Goal: Communication & Community: Share content

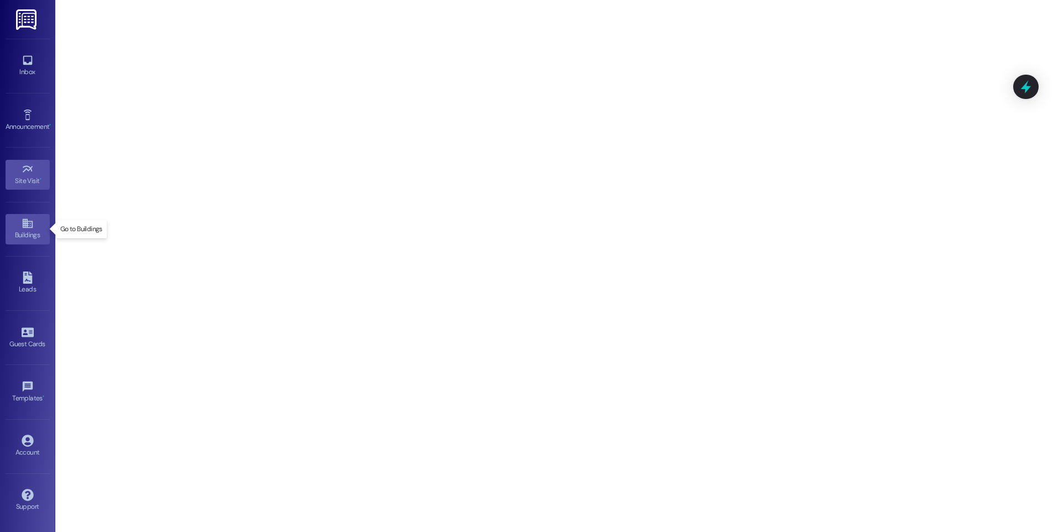
click at [24, 224] on icon at bounding box center [27, 223] width 10 height 9
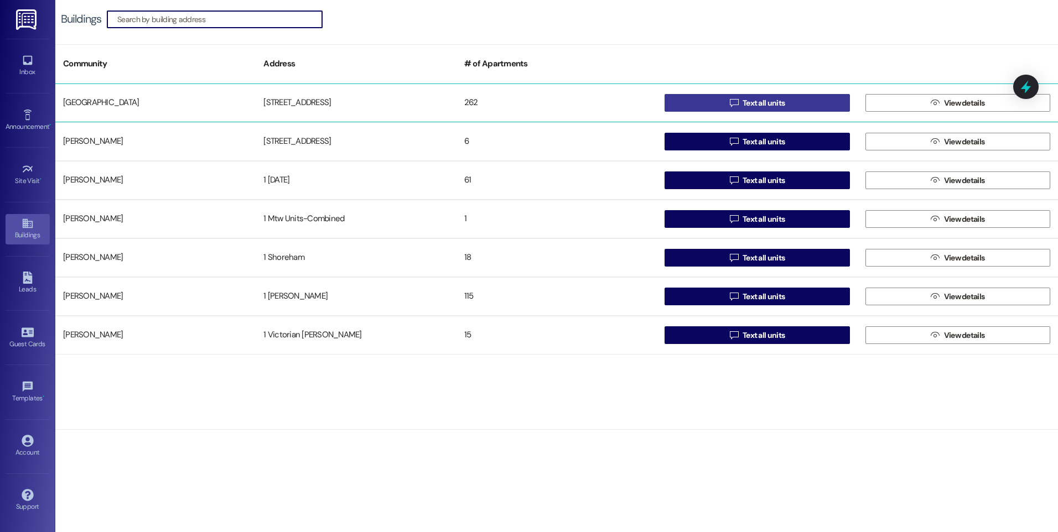
click at [720, 105] on button " Text all units" at bounding box center [757, 103] width 185 height 18
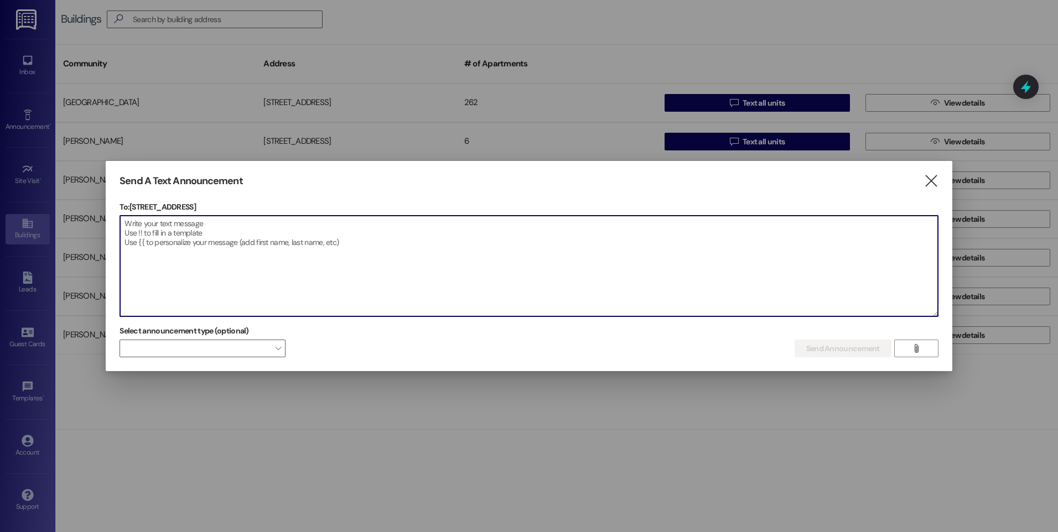
click at [163, 240] on textarea at bounding box center [529, 266] width 818 height 101
paste textarea "🚫 Lorem Ipsumdo Sitame – Consectet Adipisc 🚫 Elit Seddoeius, Tem incidid utlabo…"
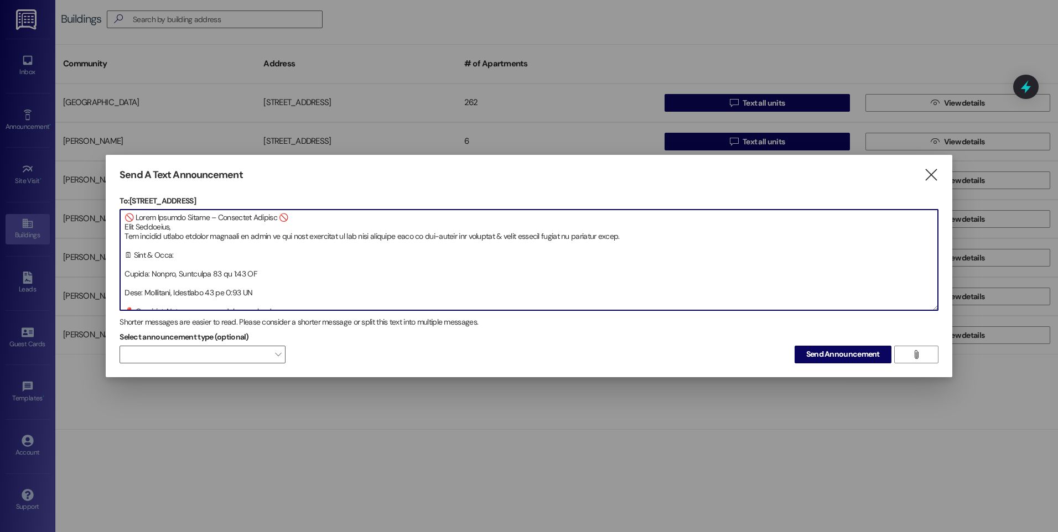
click at [125, 231] on textarea at bounding box center [529, 260] width 818 height 101
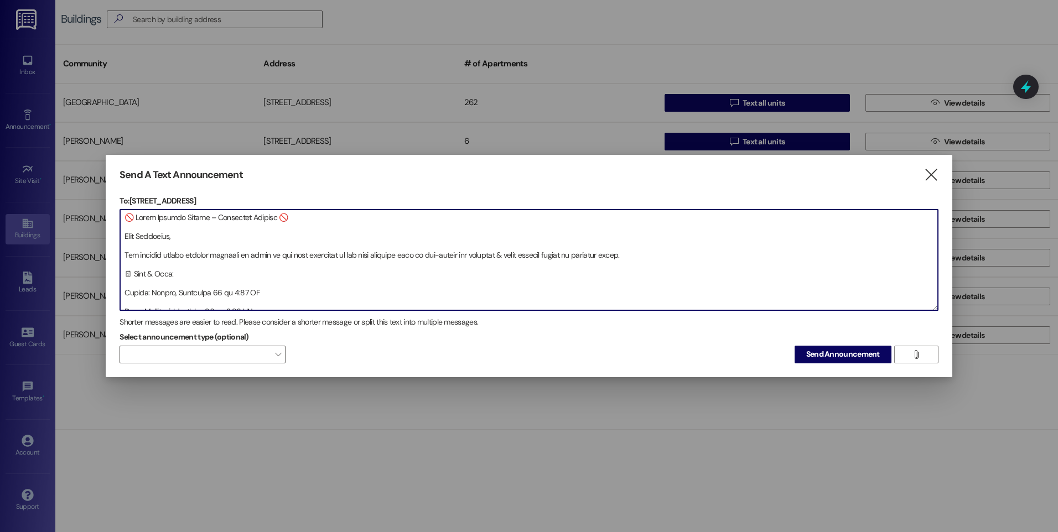
click at [133, 277] on textarea at bounding box center [529, 260] width 818 height 101
type textarea "🚫 Lorem Ipsumdo Sitame – Consectet Adipisc 🚫 Elit Seddoeius, Tem incidid utlabo…"
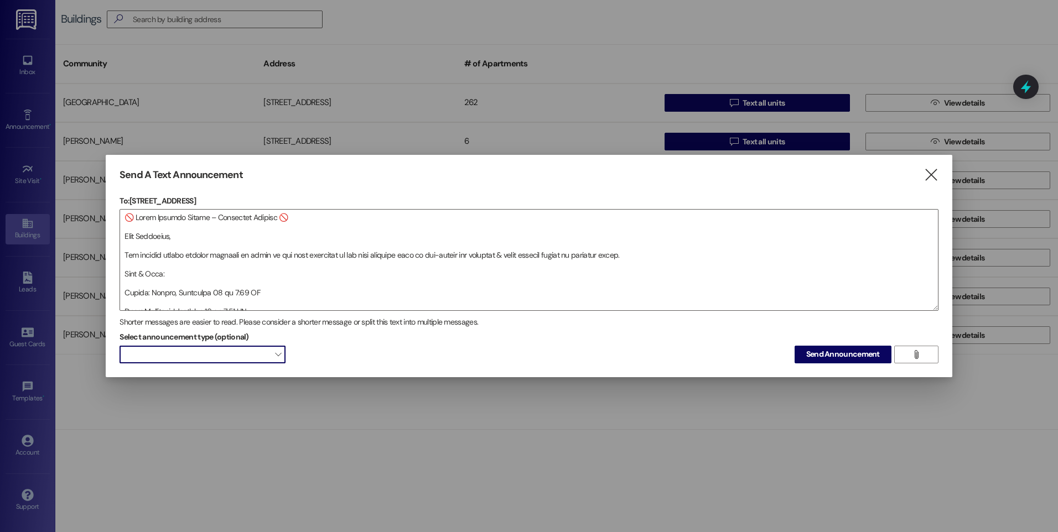
click at [281, 359] on span "" at bounding box center [278, 355] width 6 height 18
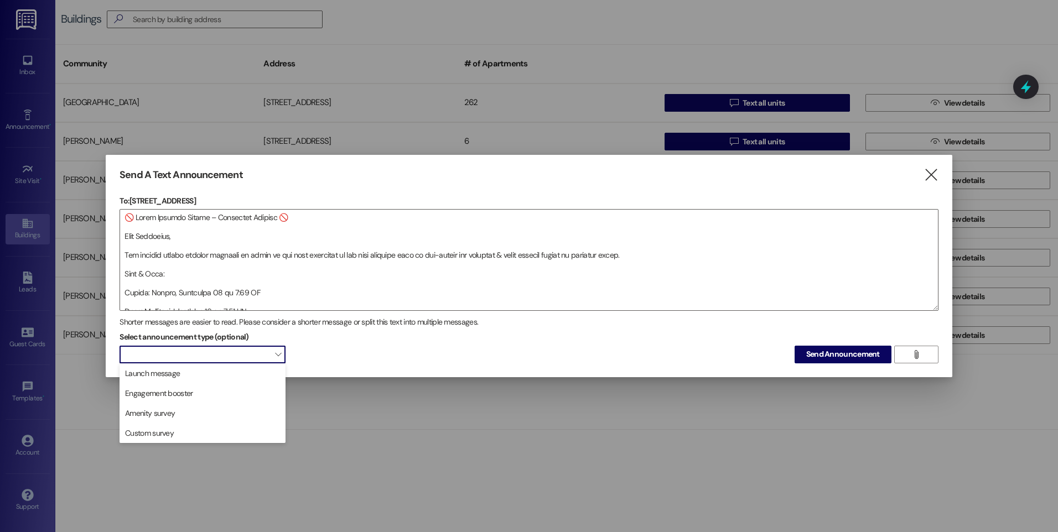
click at [280, 355] on span "" at bounding box center [278, 355] width 6 height 18
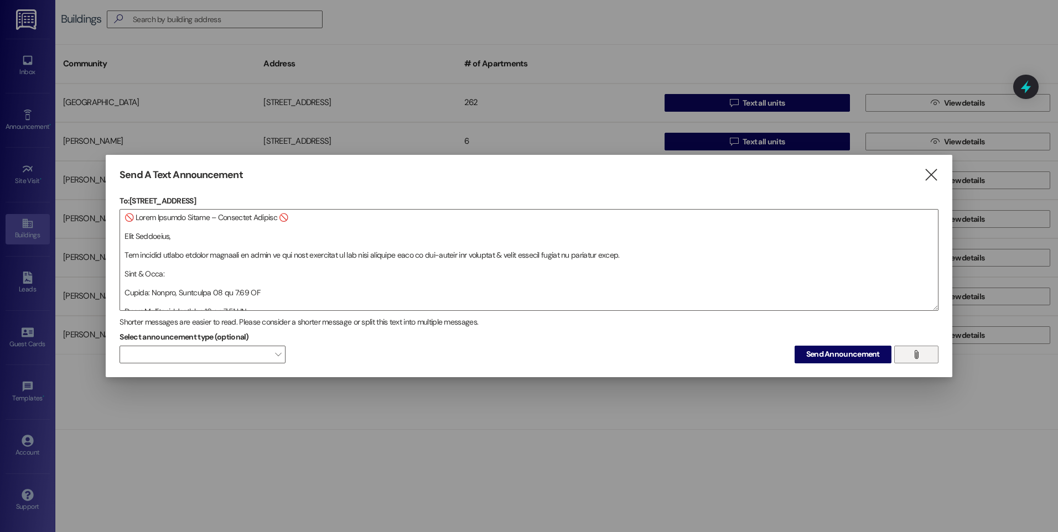
click at [907, 354] on button "" at bounding box center [917, 355] width 44 height 18
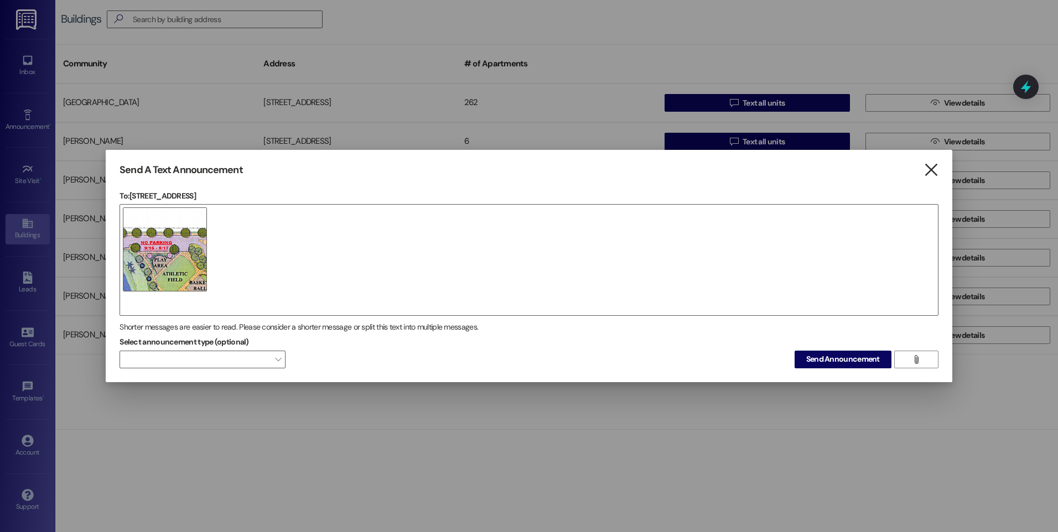
click at [934, 170] on icon "" at bounding box center [931, 170] width 15 height 12
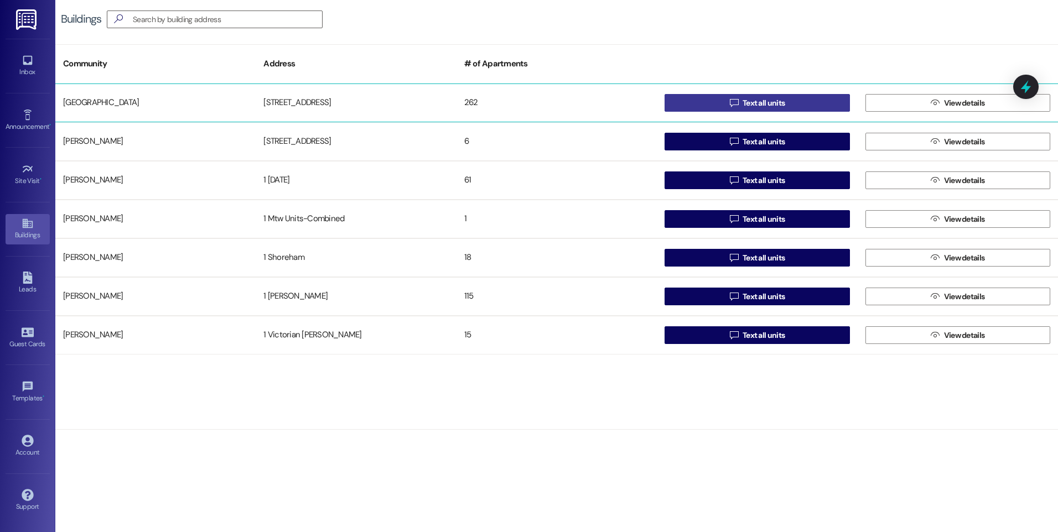
click at [722, 106] on button " Text all units" at bounding box center [757, 103] width 185 height 18
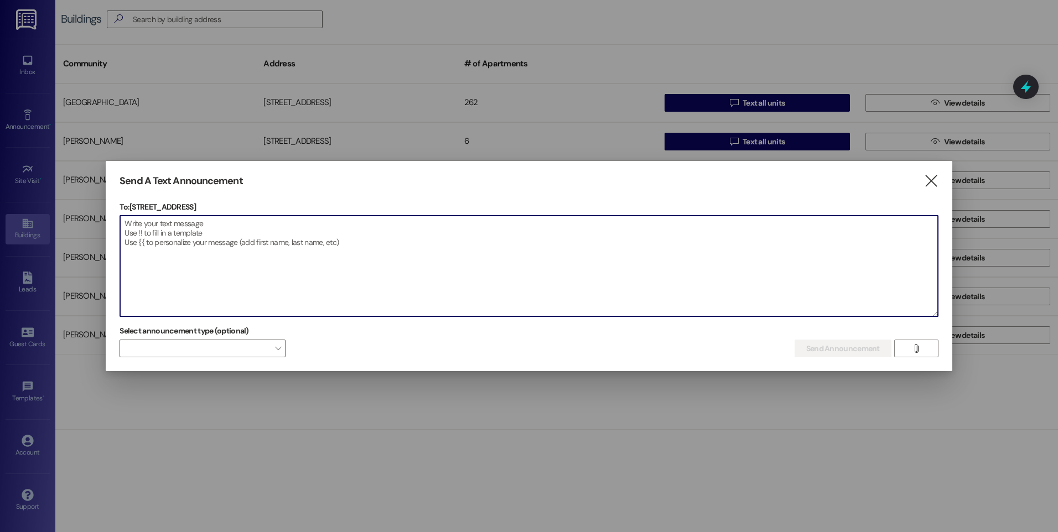
paste textarea "🚫 Lorem Ipsumdo Sitame – Consectet Adipisc 🚫 Elit Seddoeius, Tem incidid utlabo…"
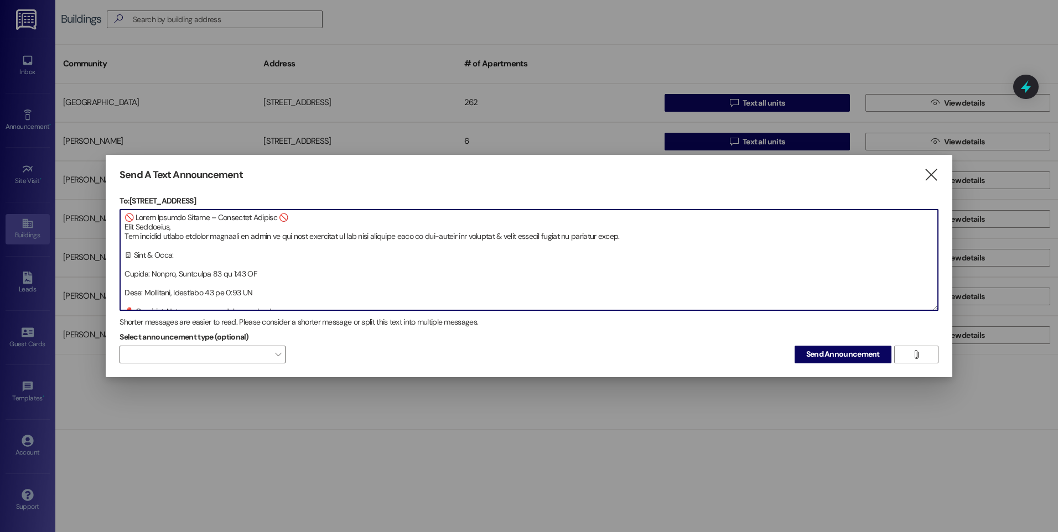
click at [126, 229] on textarea at bounding box center [529, 260] width 818 height 101
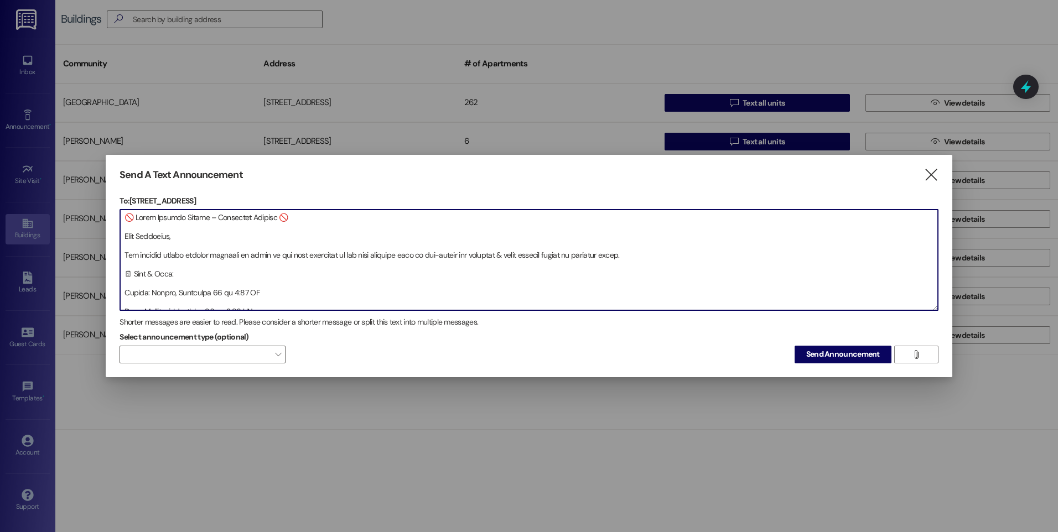
click at [136, 272] on textarea at bounding box center [529, 260] width 818 height 101
type textarea "🚫 Lorem Ipsumdo Sitame – Consectet Adipisc 🚫 Elit Seddoeius, Tem incidid utlabo…"
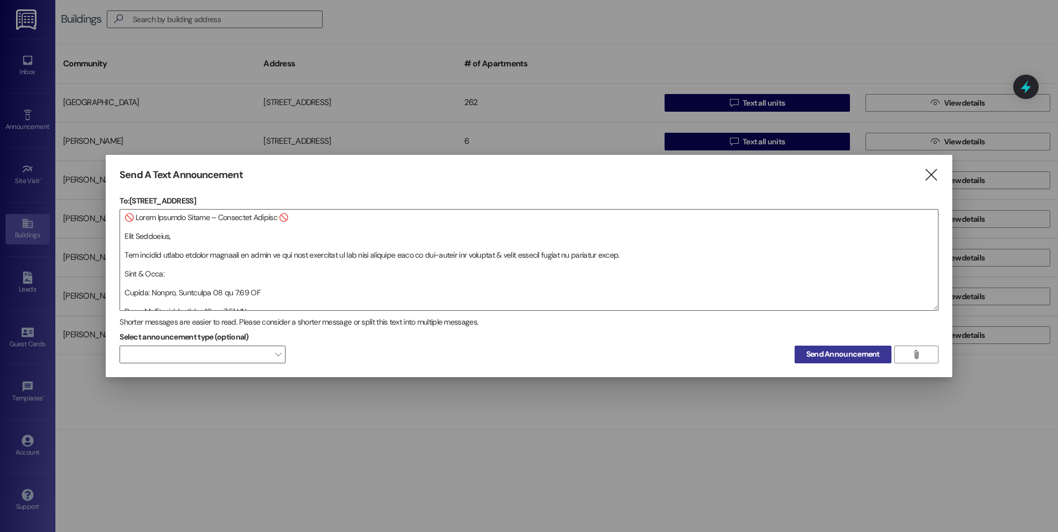
click at [842, 355] on span "Send Announcement" at bounding box center [843, 355] width 74 height 12
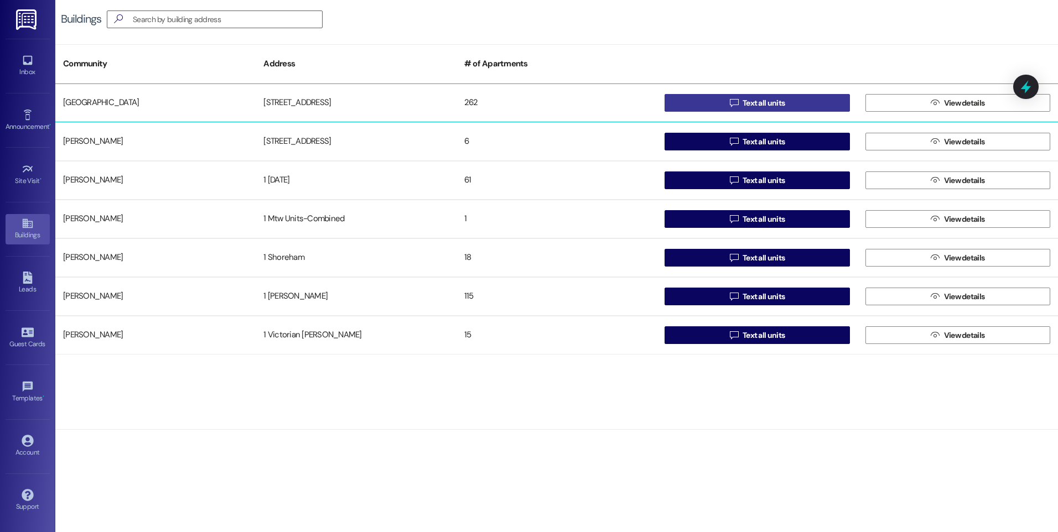
click at [707, 97] on button " Text all units" at bounding box center [757, 103] width 185 height 18
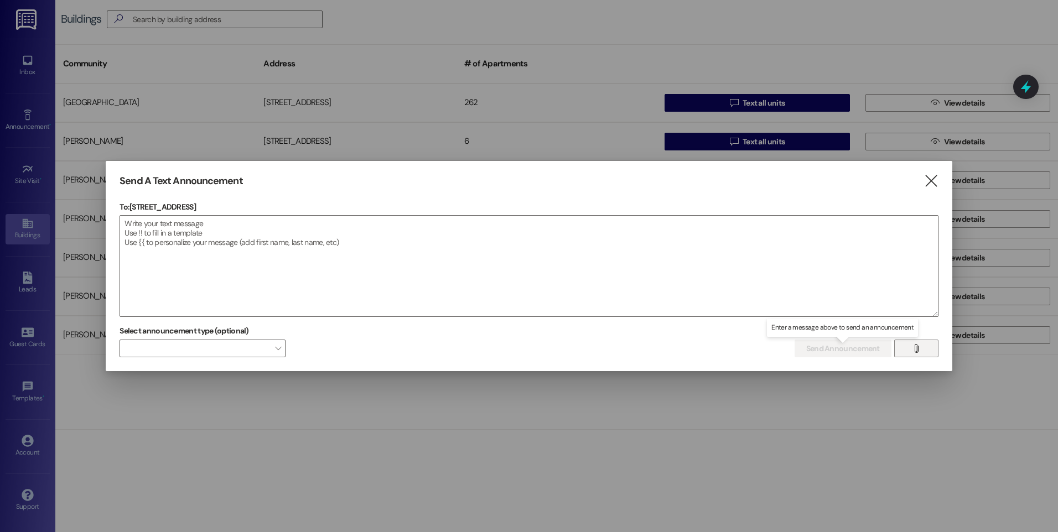
click at [921, 344] on span "" at bounding box center [916, 348] width 13 height 17
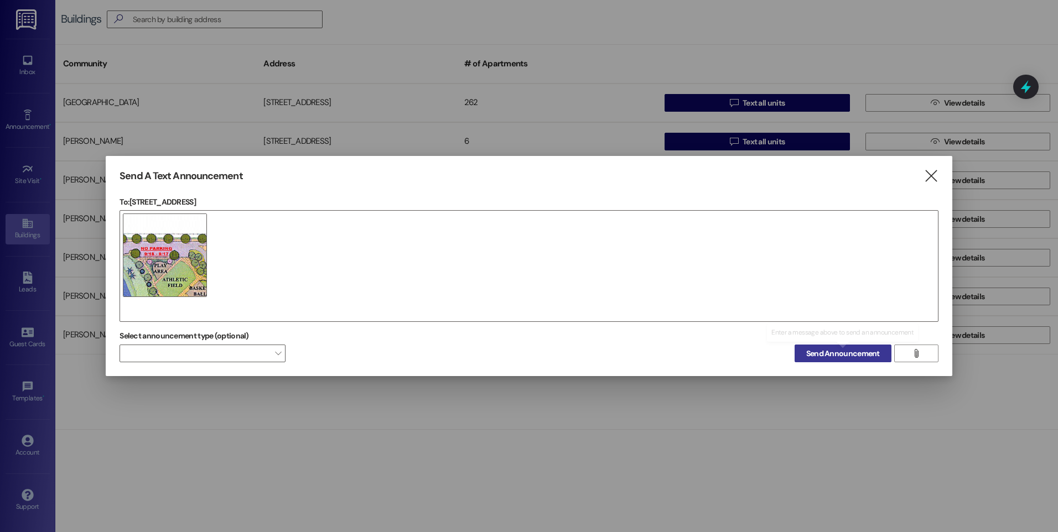
click at [820, 352] on span "Send Announcement" at bounding box center [843, 354] width 74 height 12
